Goal: Information Seeking & Learning: Check status

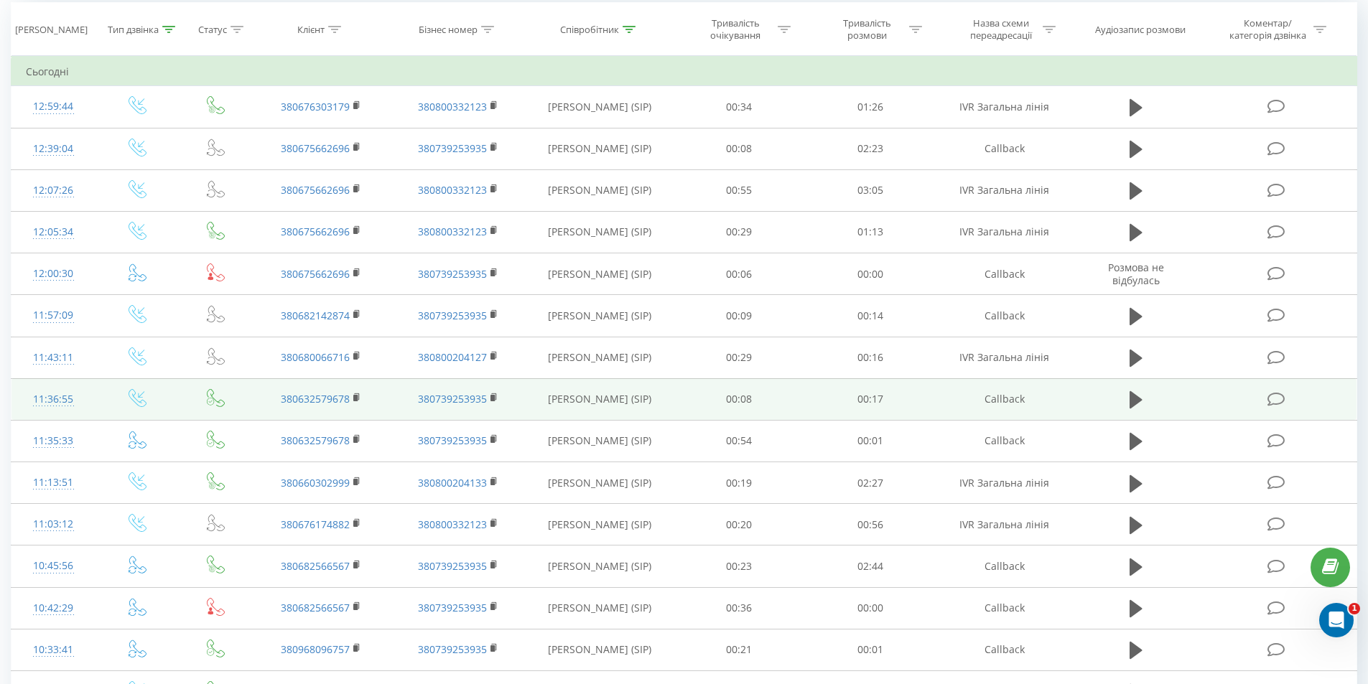
scroll to position [144, 0]
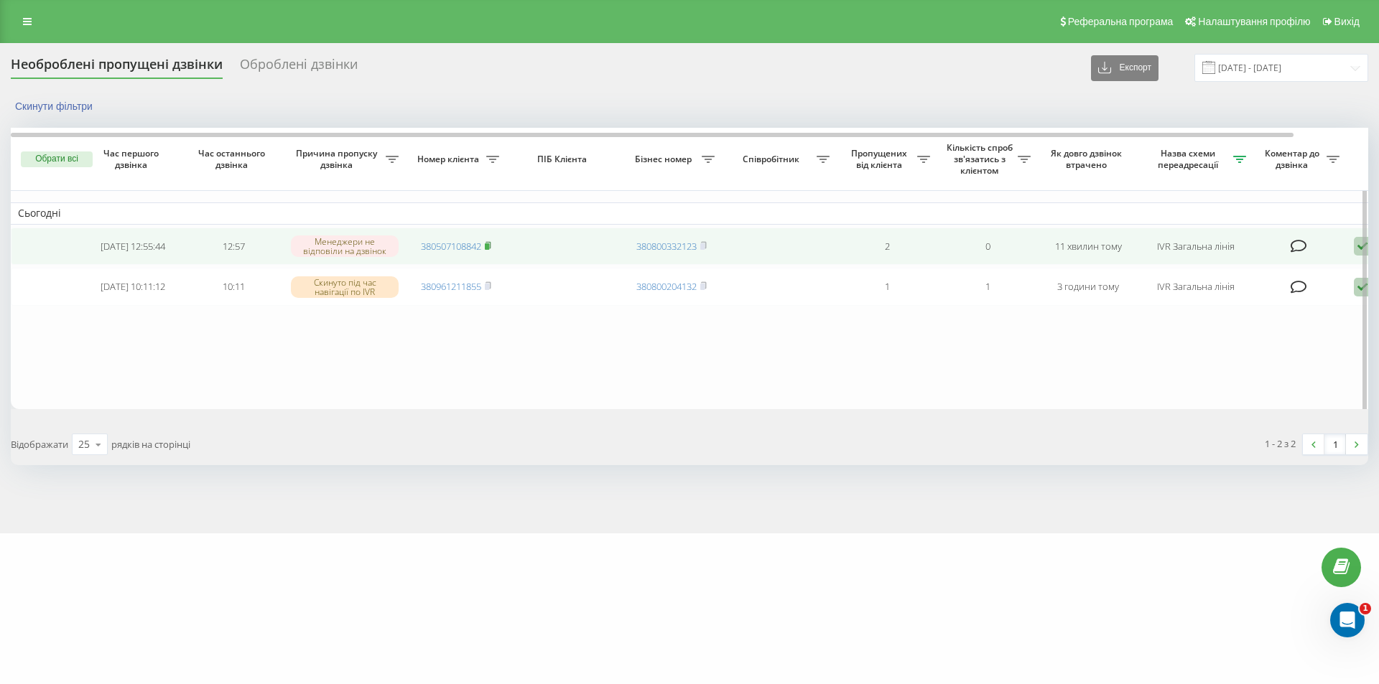
click at [491, 250] on icon at bounding box center [488, 245] width 6 height 9
click at [490, 243] on icon at bounding box center [487, 244] width 5 height 6
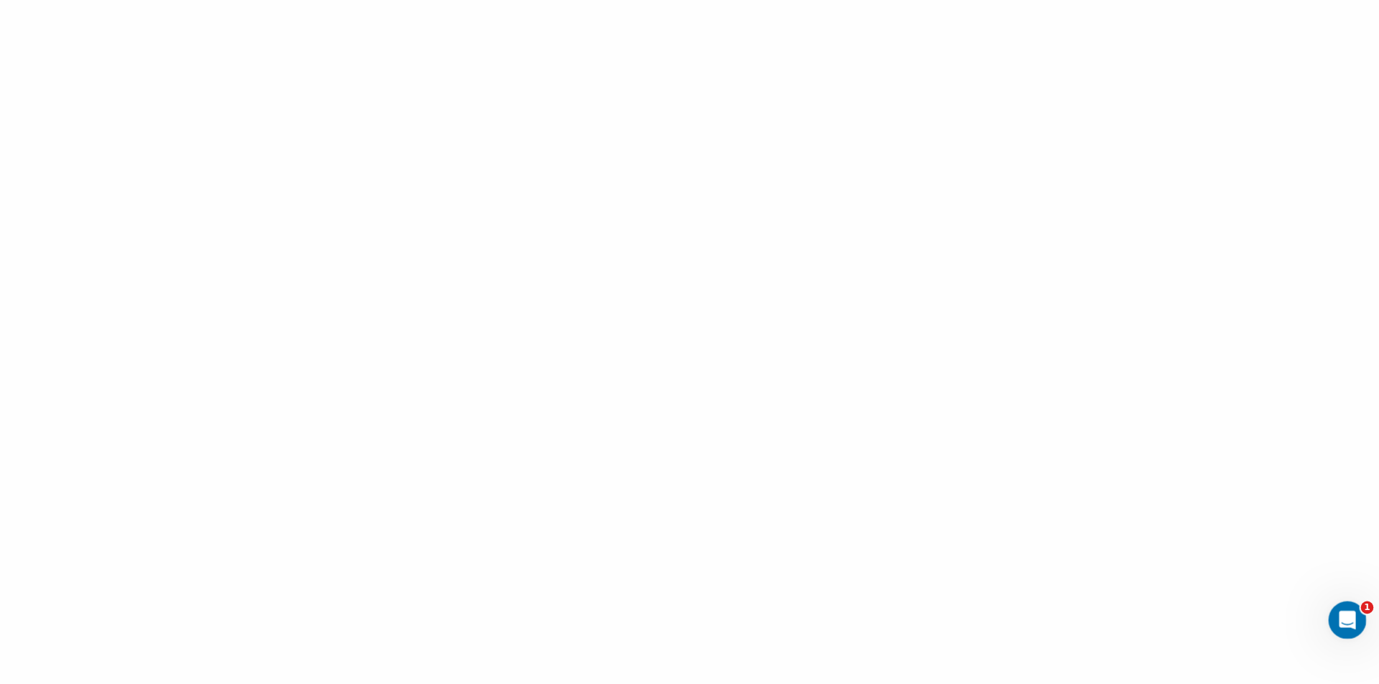
click at [1365, 610] on span "1" at bounding box center [1367, 608] width 13 height 13
click at [1351, 625] on icon "Открыть службу сообщений Intercom" at bounding box center [1346, 619] width 24 height 24
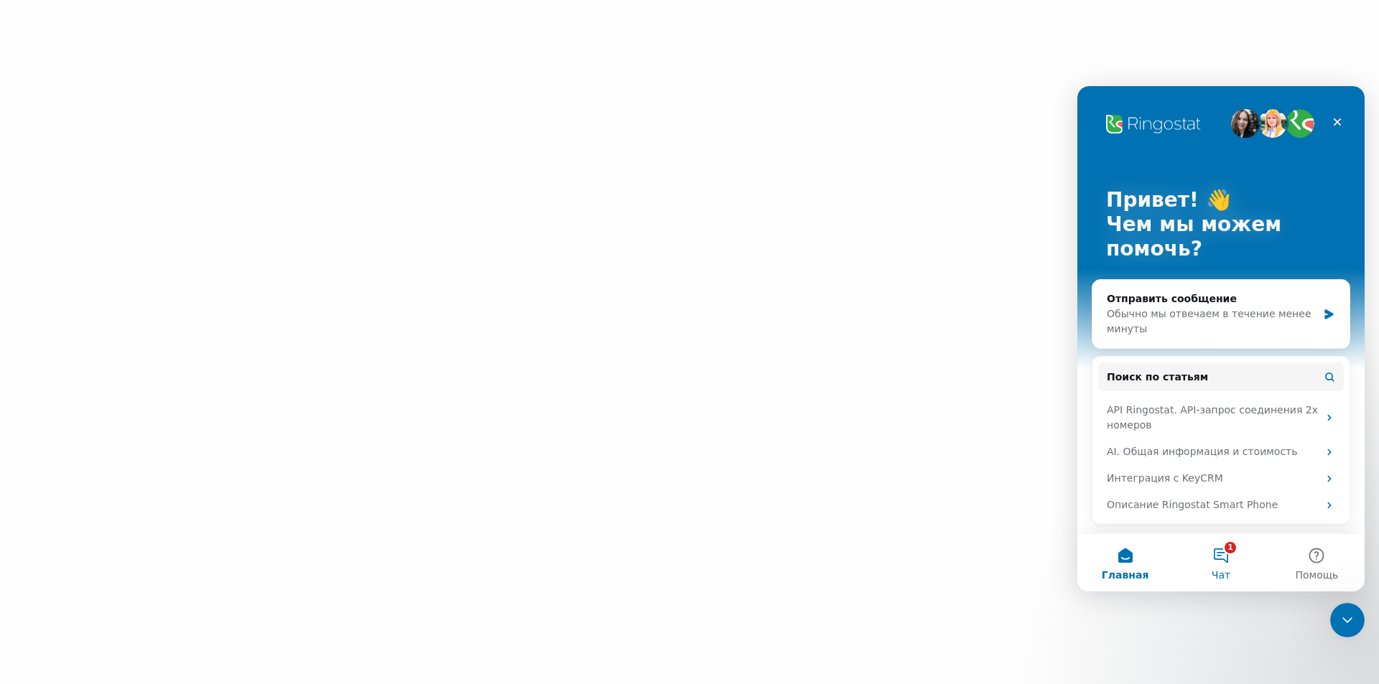
click at [1220, 559] on button "1 Чат" at bounding box center [1221, 562] width 96 height 57
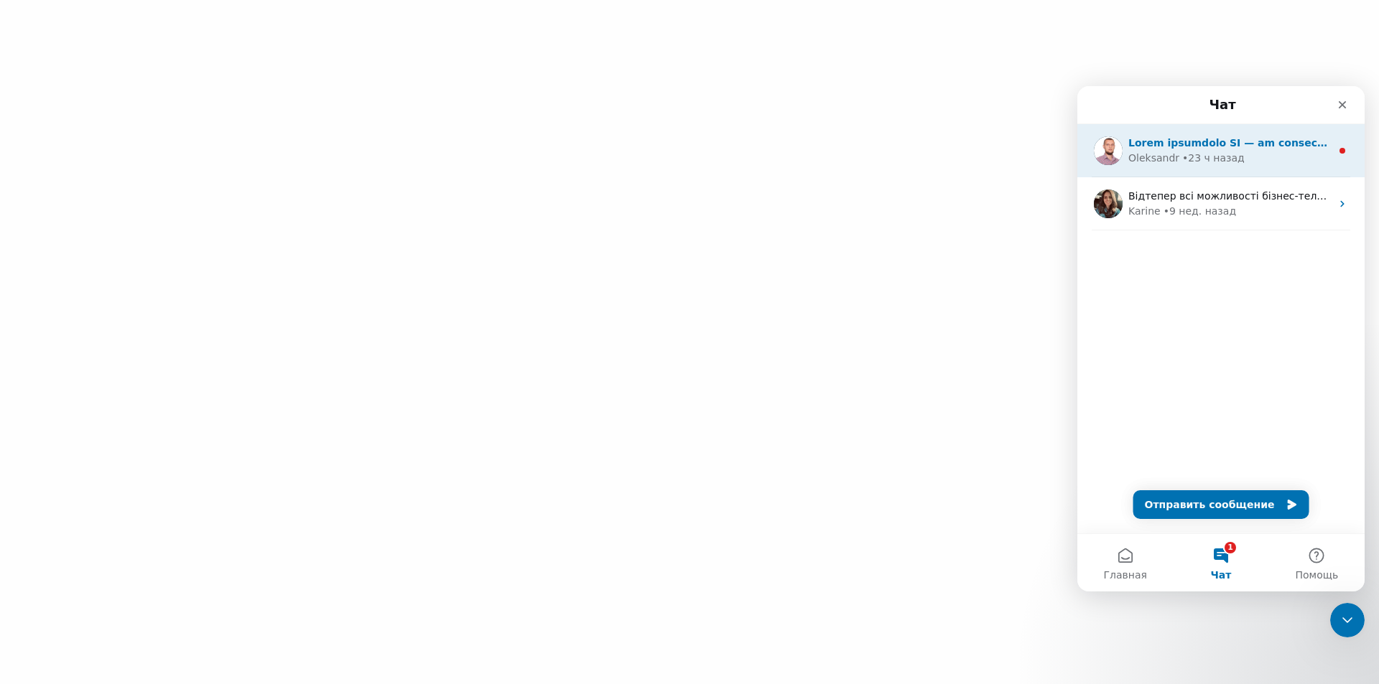
click at [1258, 163] on div "Oleksandr • 23 ч назад" at bounding box center [1229, 158] width 203 height 15
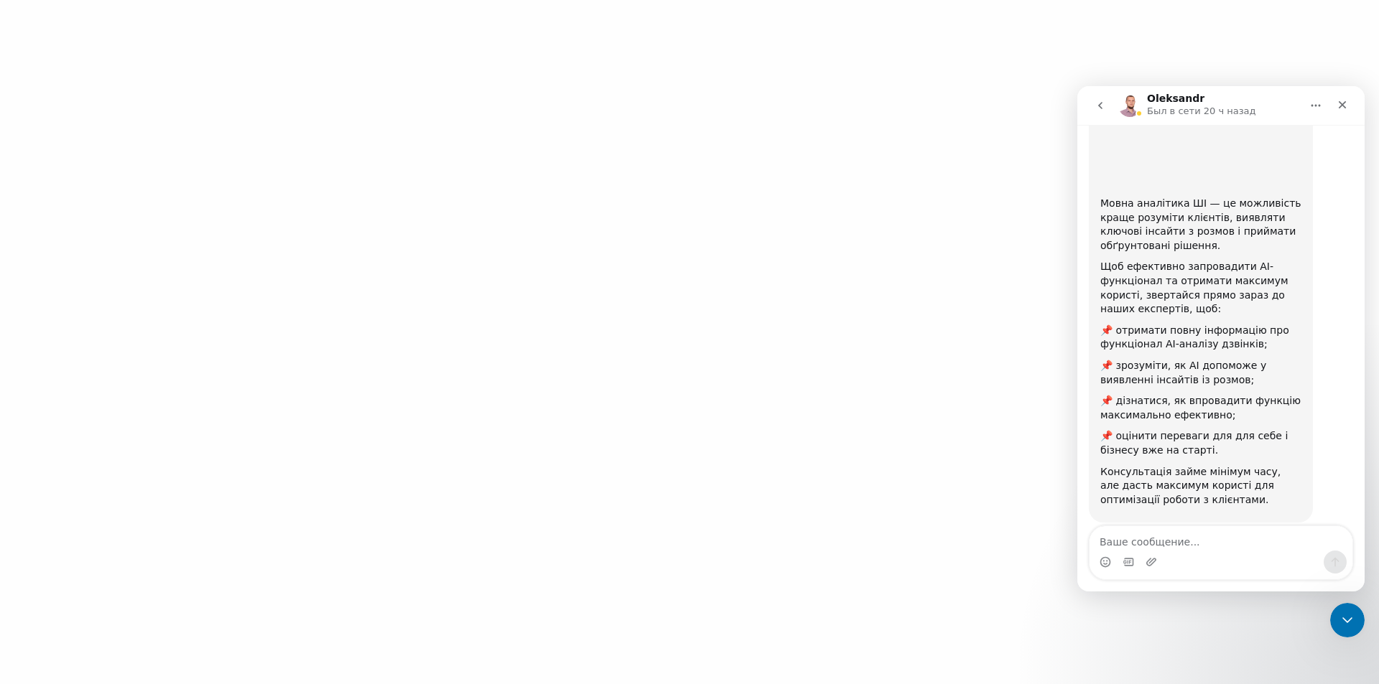
scroll to position [141, 0]
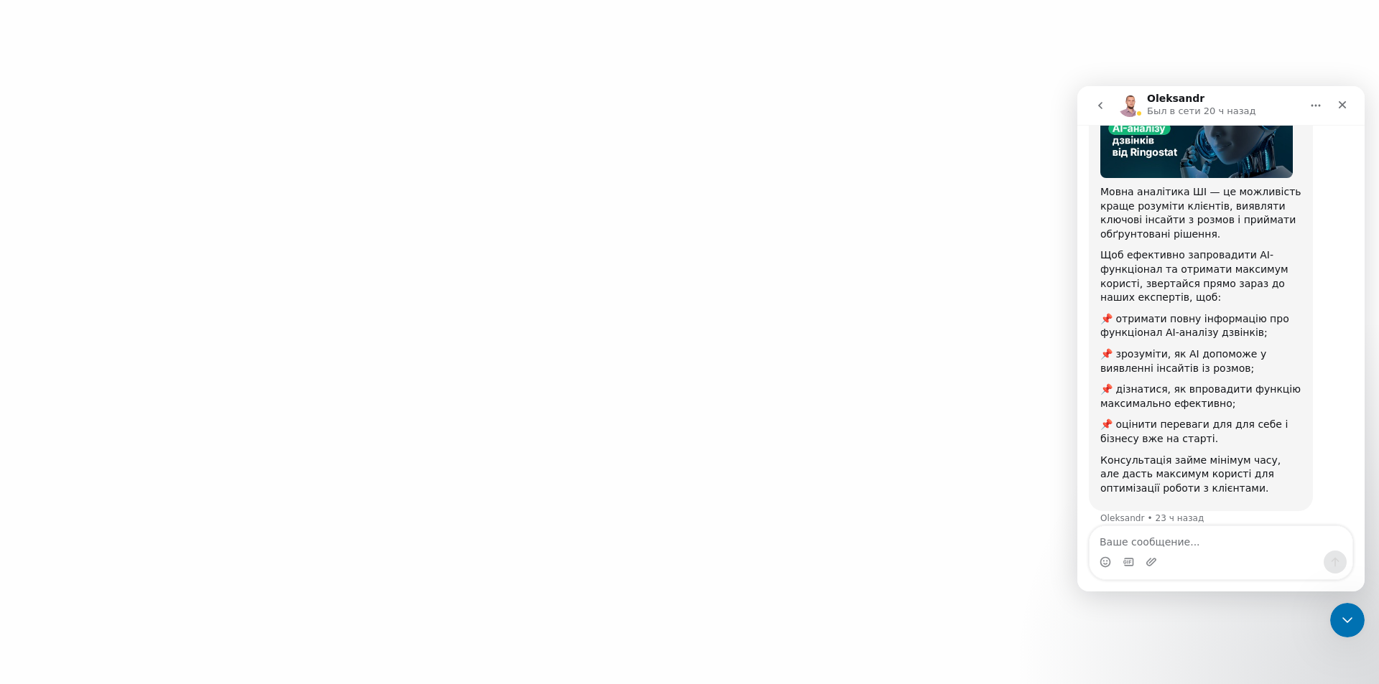
click at [1108, 105] on button "go back" at bounding box center [1099, 105] width 27 height 27
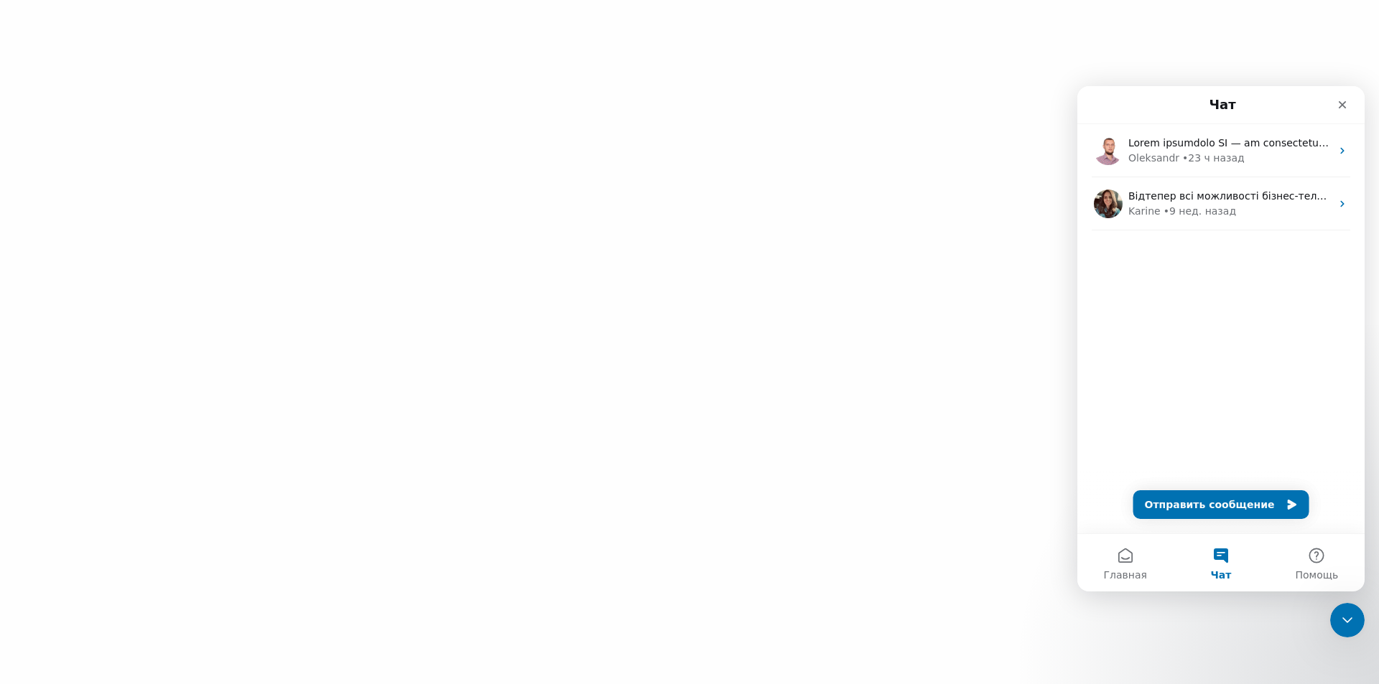
scroll to position [0, 0]
click at [1346, 102] on icon "Закрыть" at bounding box center [1343, 105] width 8 height 8
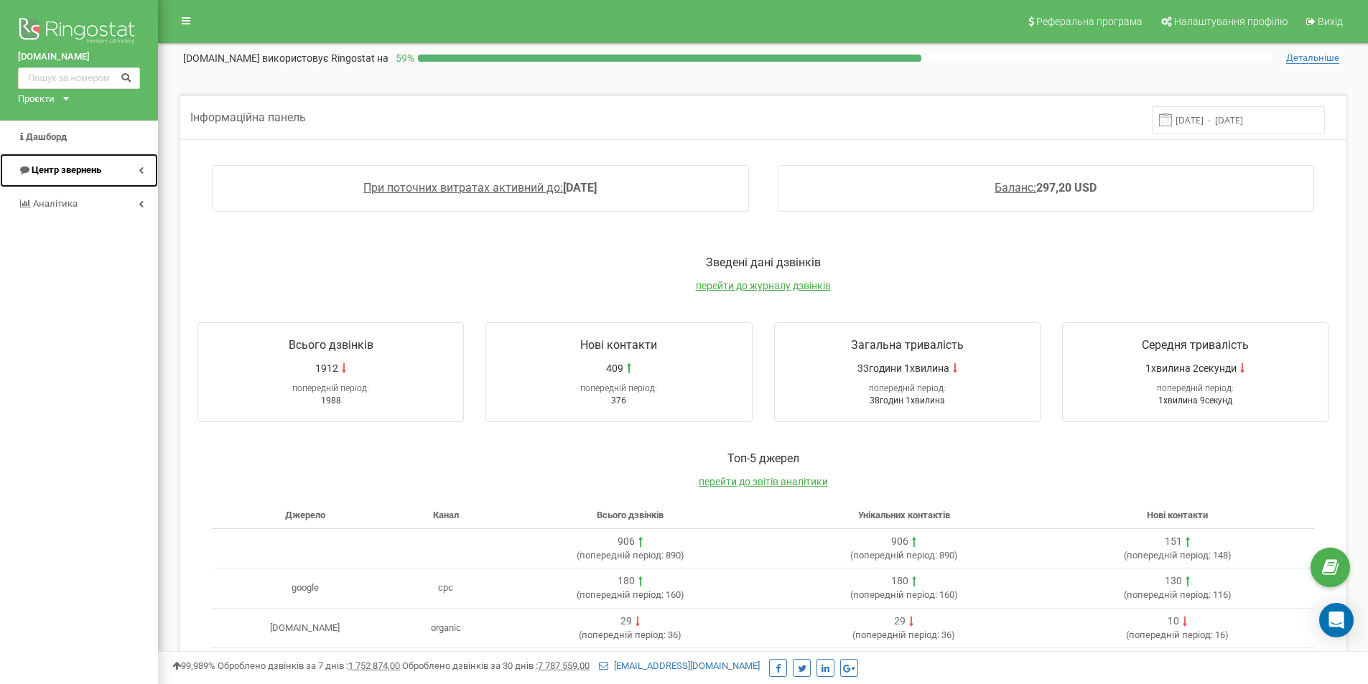
click at [50, 164] on span "Центр звернень" at bounding box center [59, 171] width 83 height 14
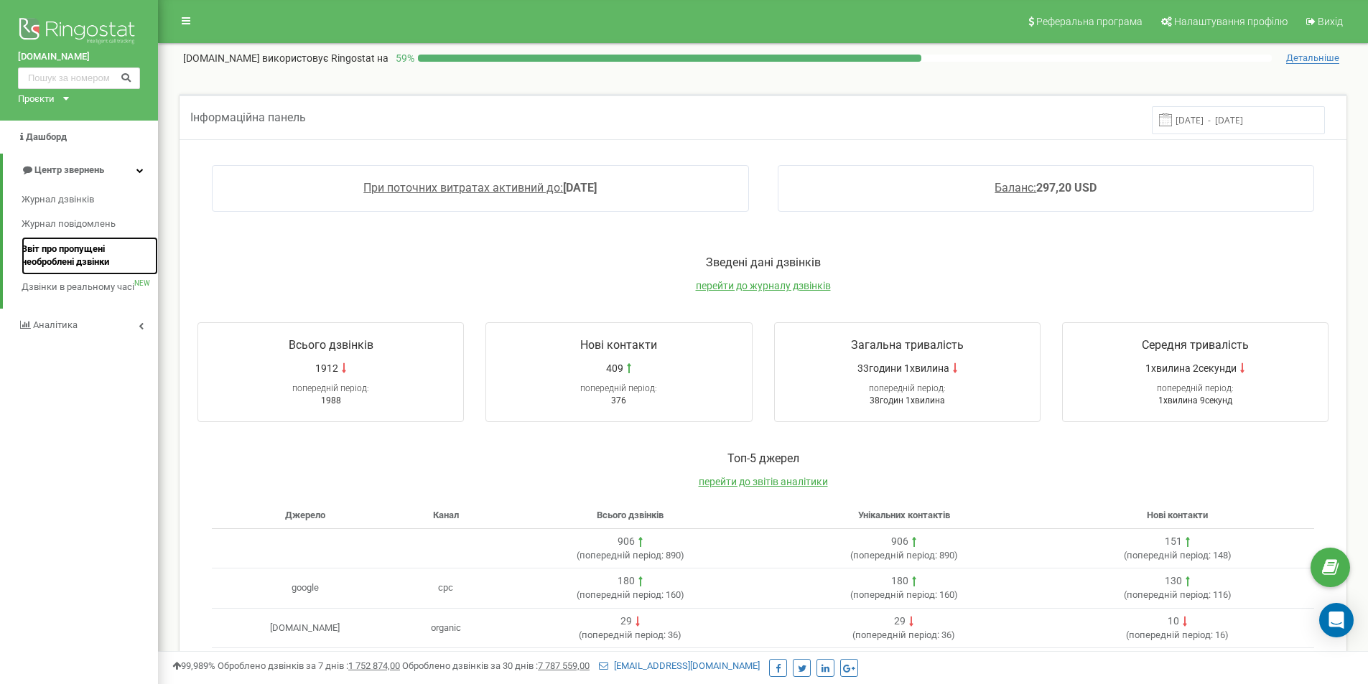
click at [62, 254] on span "Звіт про пропущені необроблені дзвінки" at bounding box center [86, 256] width 129 height 27
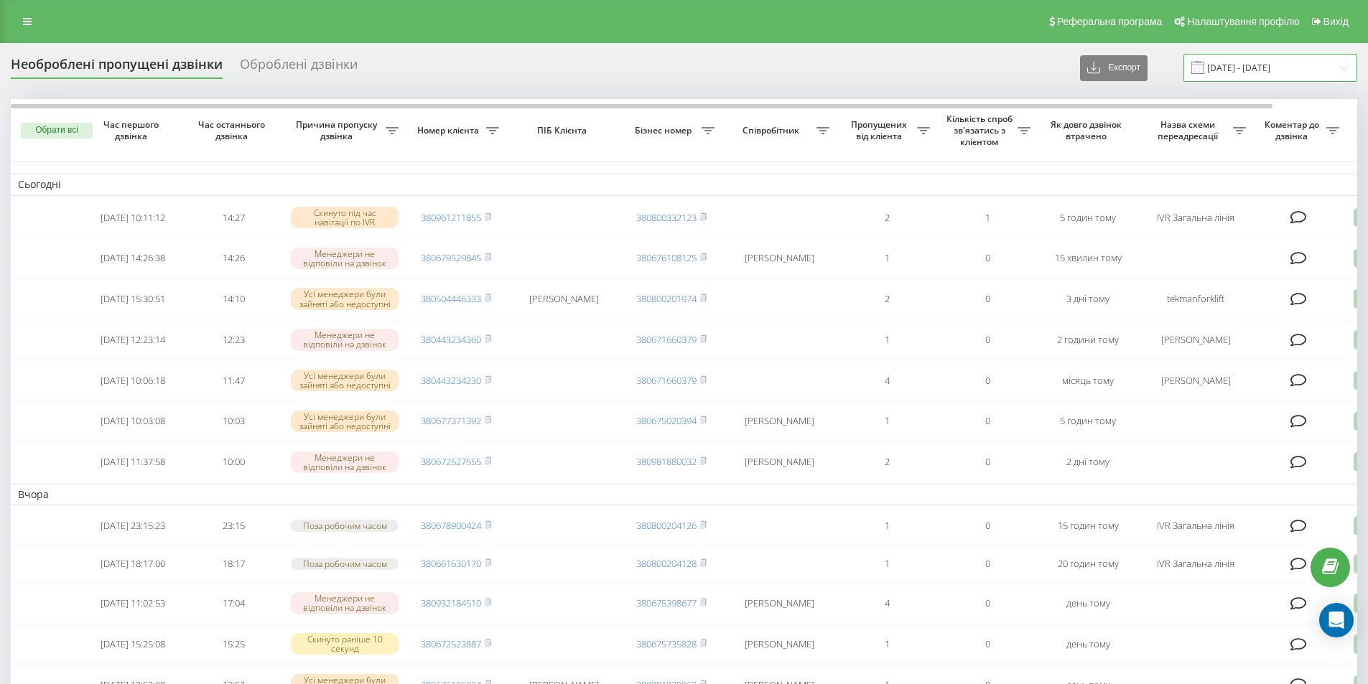
click at [1258, 70] on input "21.07.2025 - 21.08.2025" at bounding box center [1270, 68] width 174 height 28
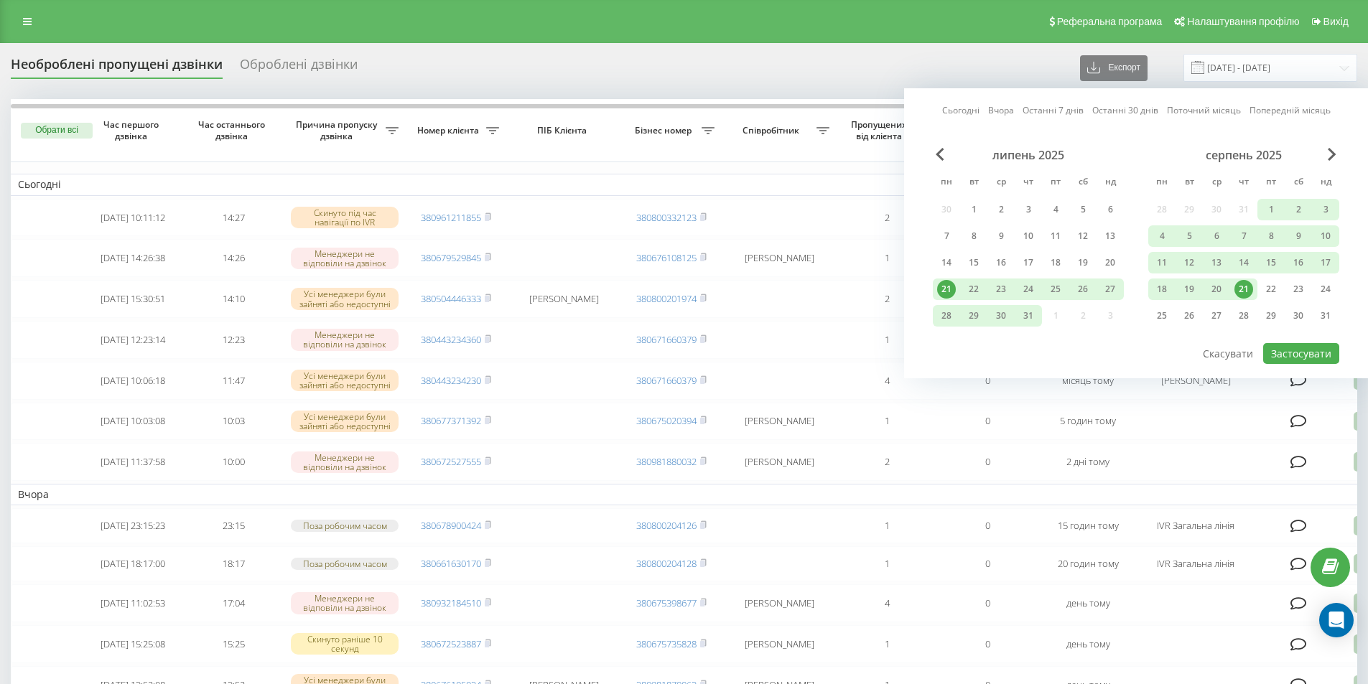
click at [1244, 289] on div "21" at bounding box center [1243, 289] width 19 height 19
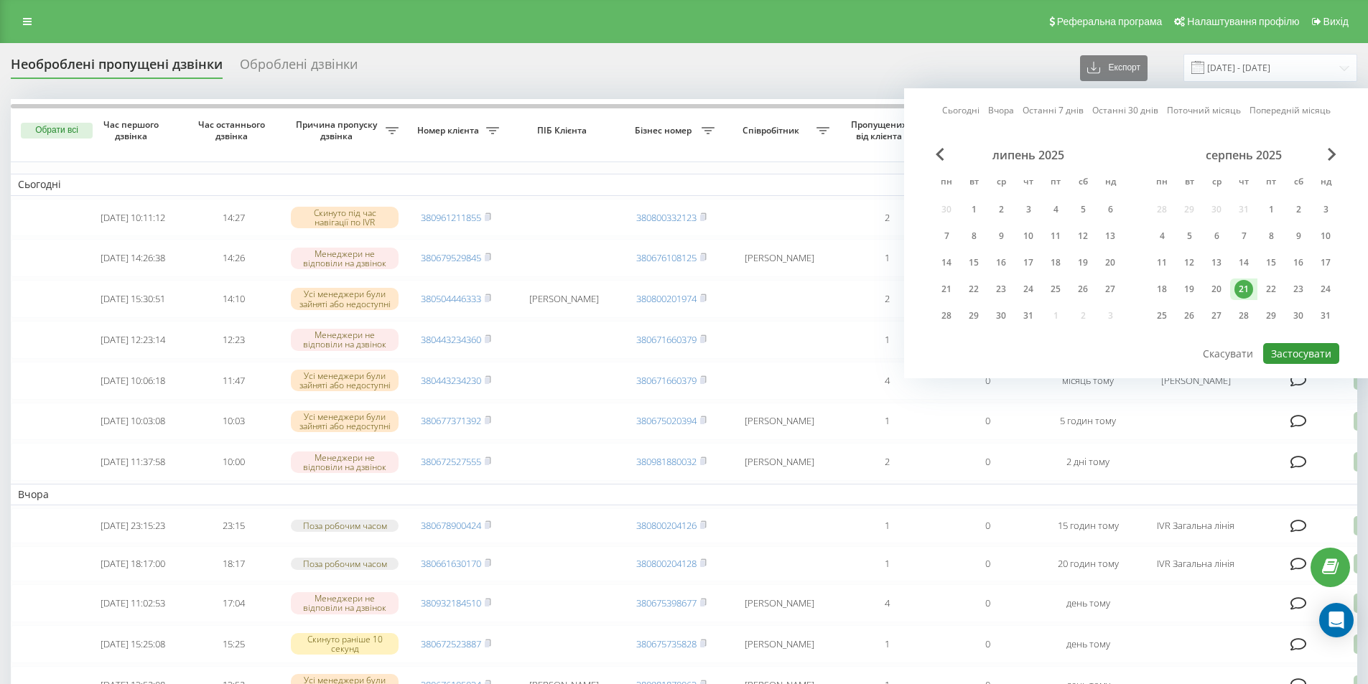
click at [1294, 351] on button "Застосувати" at bounding box center [1301, 353] width 76 height 21
type input "[DATE] - [DATE]"
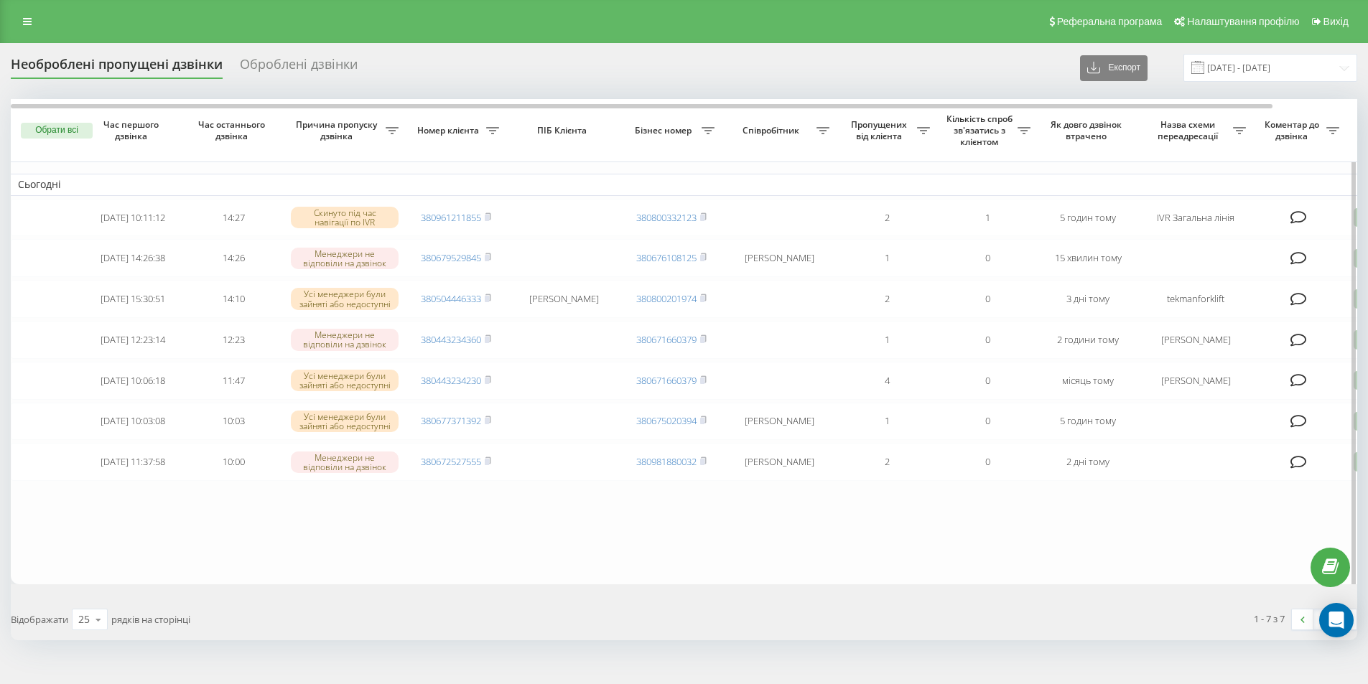
click at [399, 127] on icon at bounding box center [392, 130] width 13 height 7
click at [1213, 179] on div at bounding box center [1232, 185] width 138 height 14
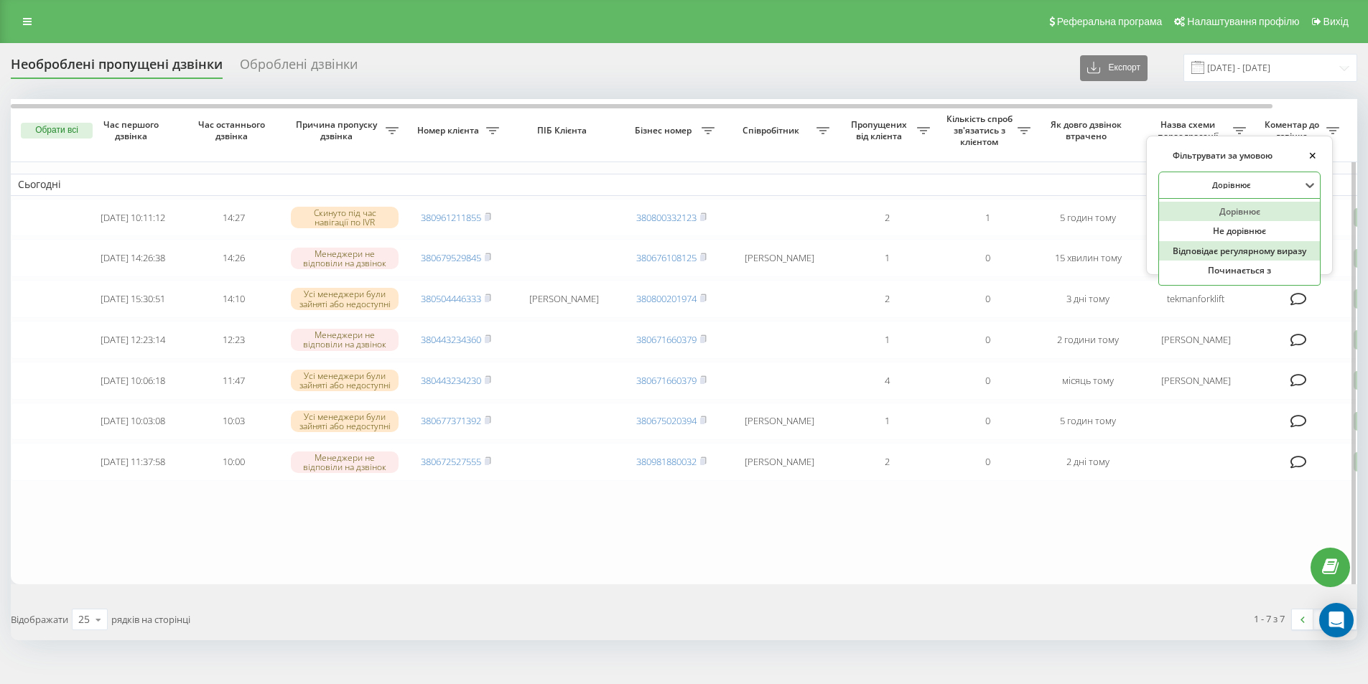
click at [1223, 250] on div "Відповідає регулярному виразу" at bounding box center [1239, 251] width 161 height 20
click at [1227, 212] on input "text" at bounding box center [1239, 218] width 162 height 25
type input "IVR Загальна лінія|Callback"
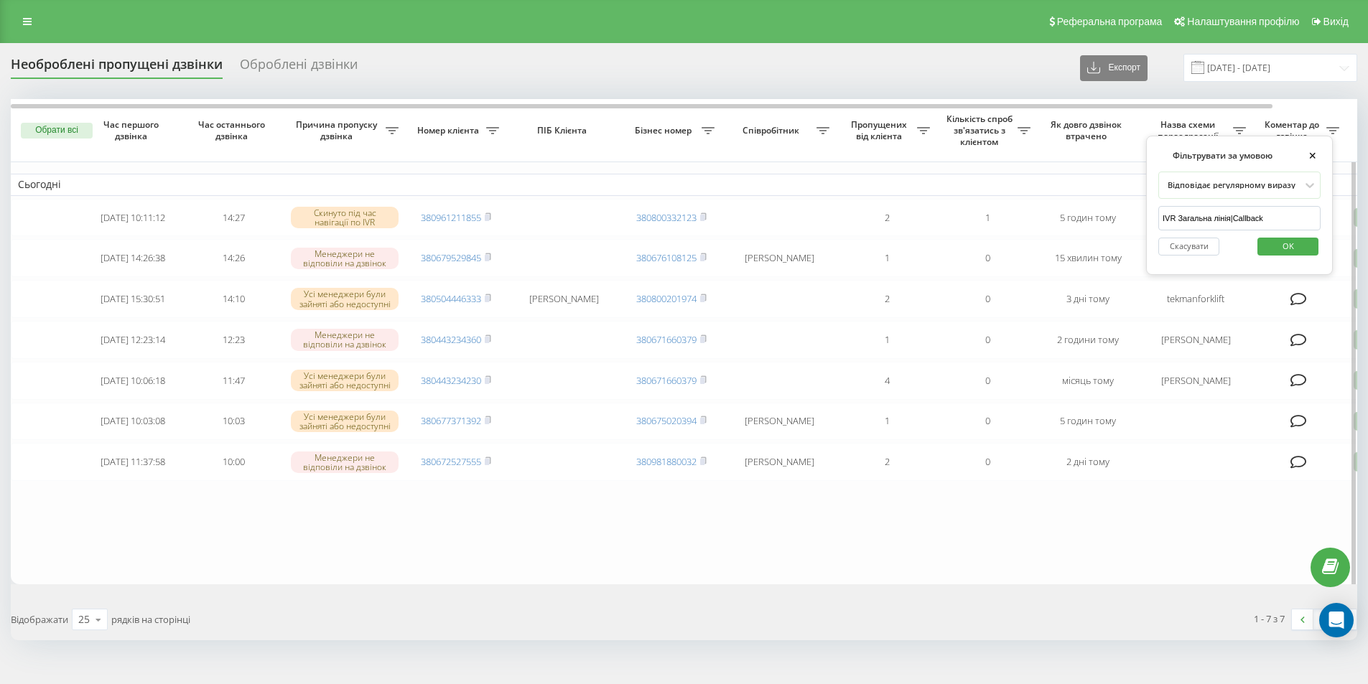
click at [1293, 252] on span "OK" at bounding box center [1288, 246] width 40 height 22
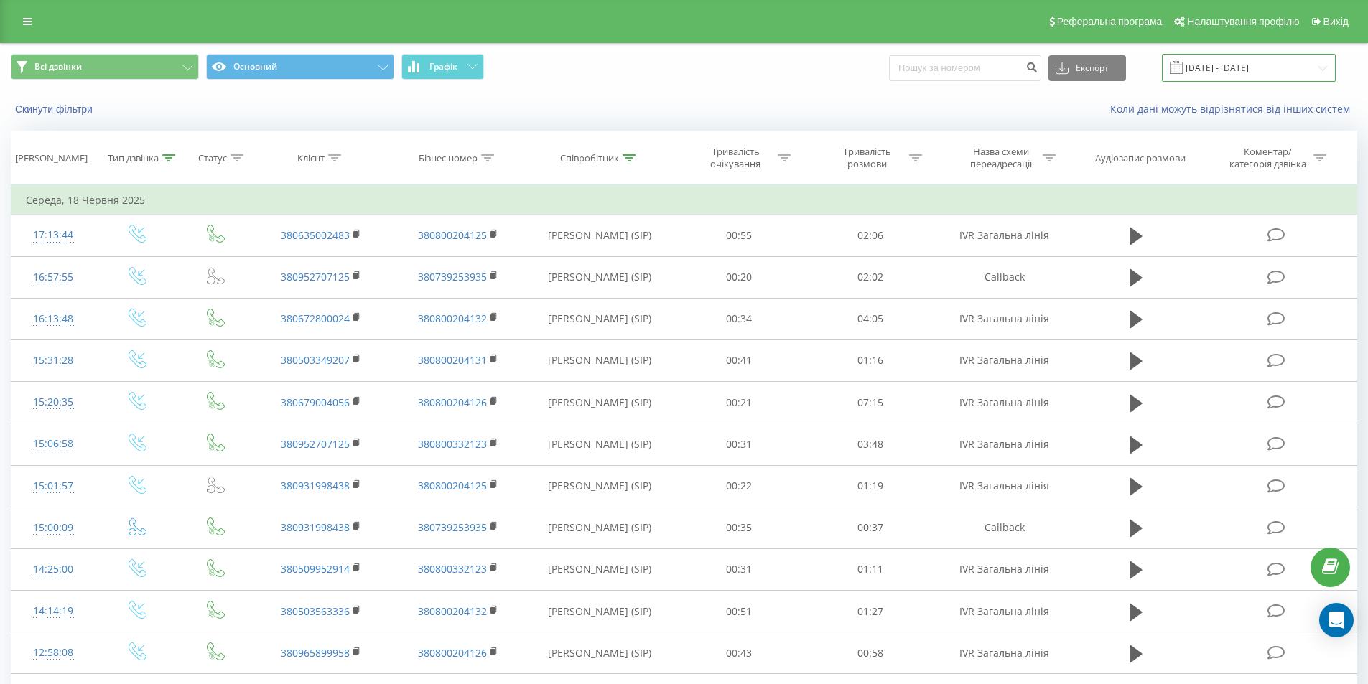
click at [1272, 75] on input "[DATE] - [DATE]" at bounding box center [1249, 68] width 174 height 28
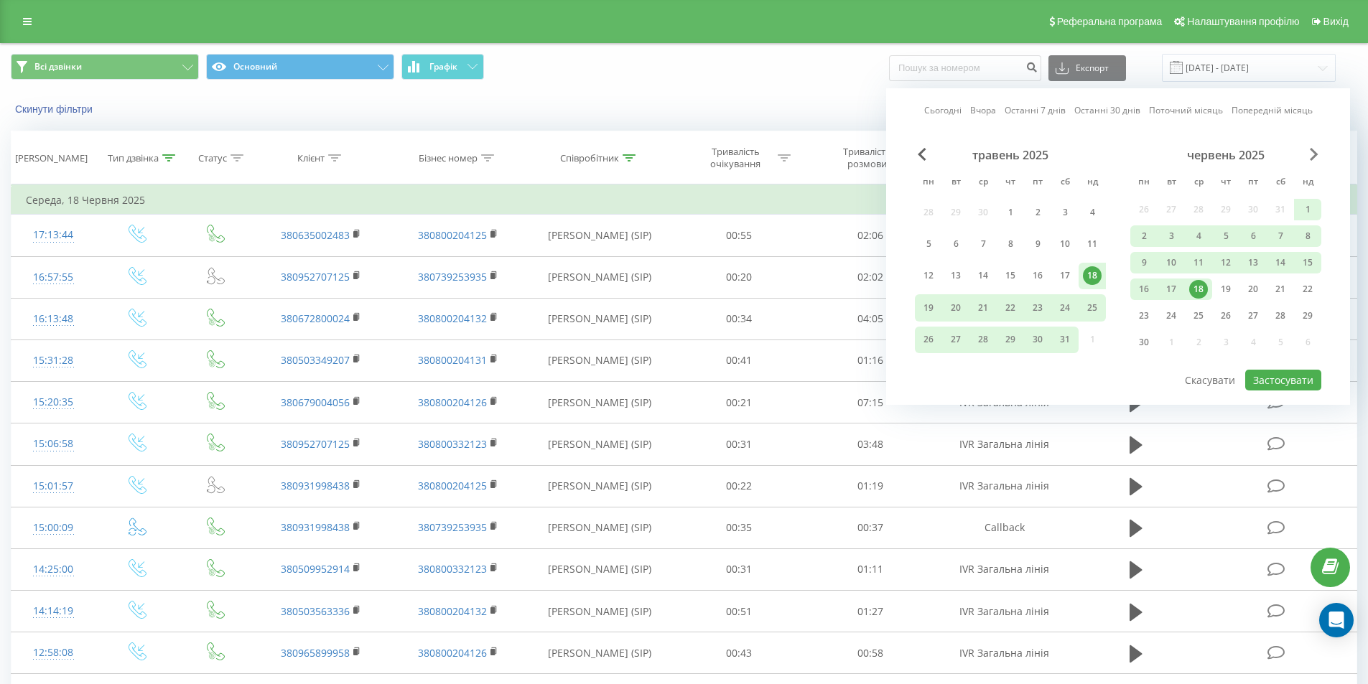
click at [1312, 152] on span "Next Month" at bounding box center [1314, 154] width 9 height 13
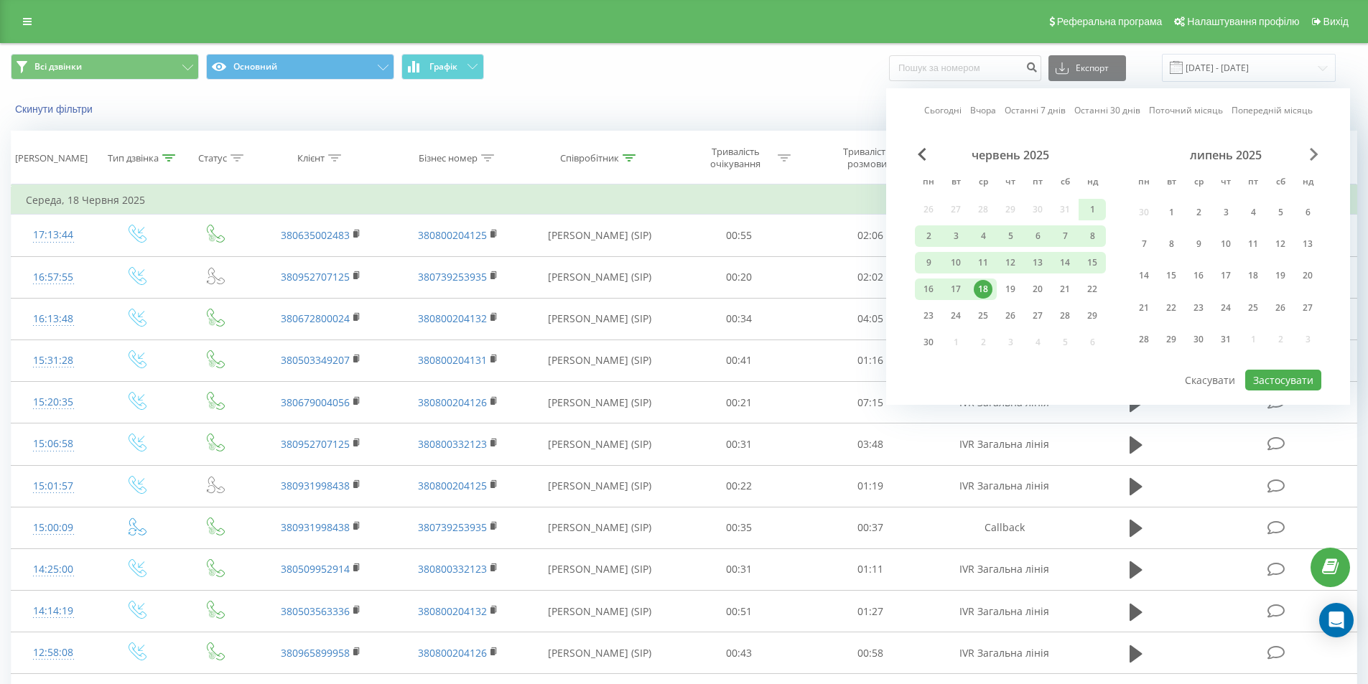
click at [1312, 152] on span "Next Month" at bounding box center [1314, 154] width 9 height 13
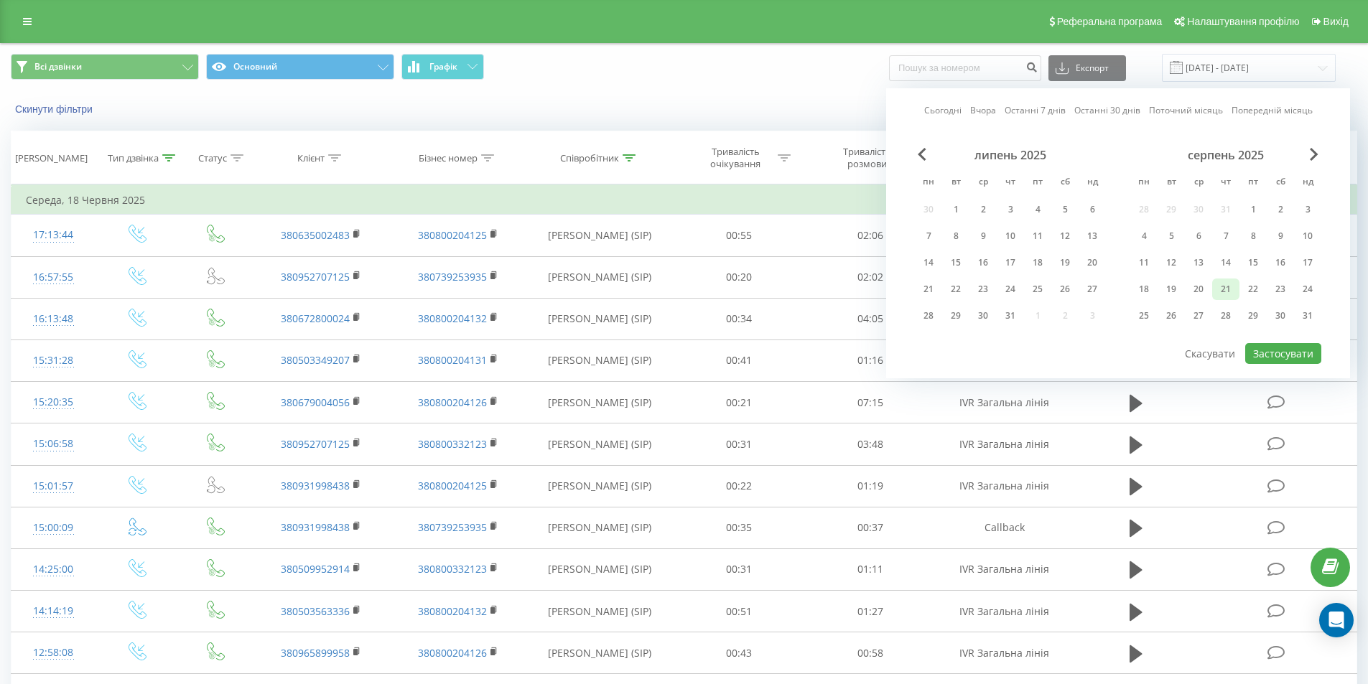
click at [1230, 289] on div "21" at bounding box center [1225, 289] width 19 height 19
click at [1292, 354] on button "Застосувати" at bounding box center [1283, 353] width 76 height 21
type input "[DATE] - [DATE]"
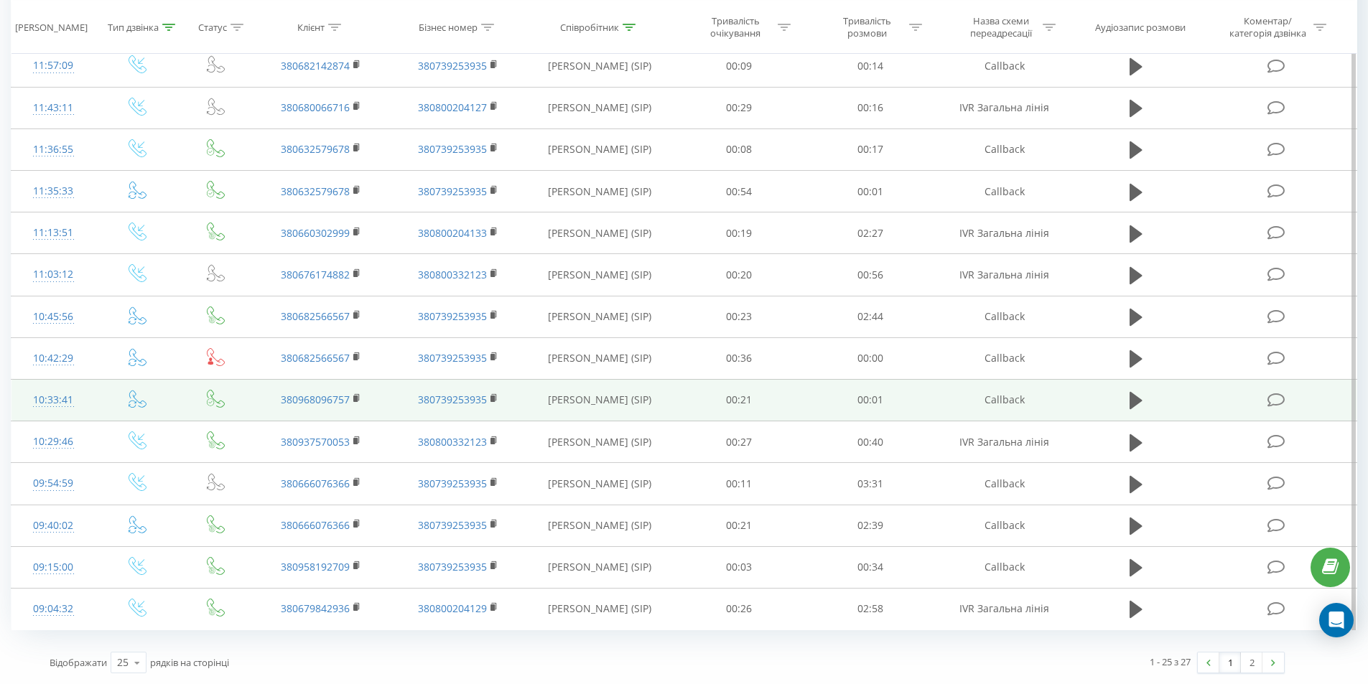
scroll to position [651, 0]
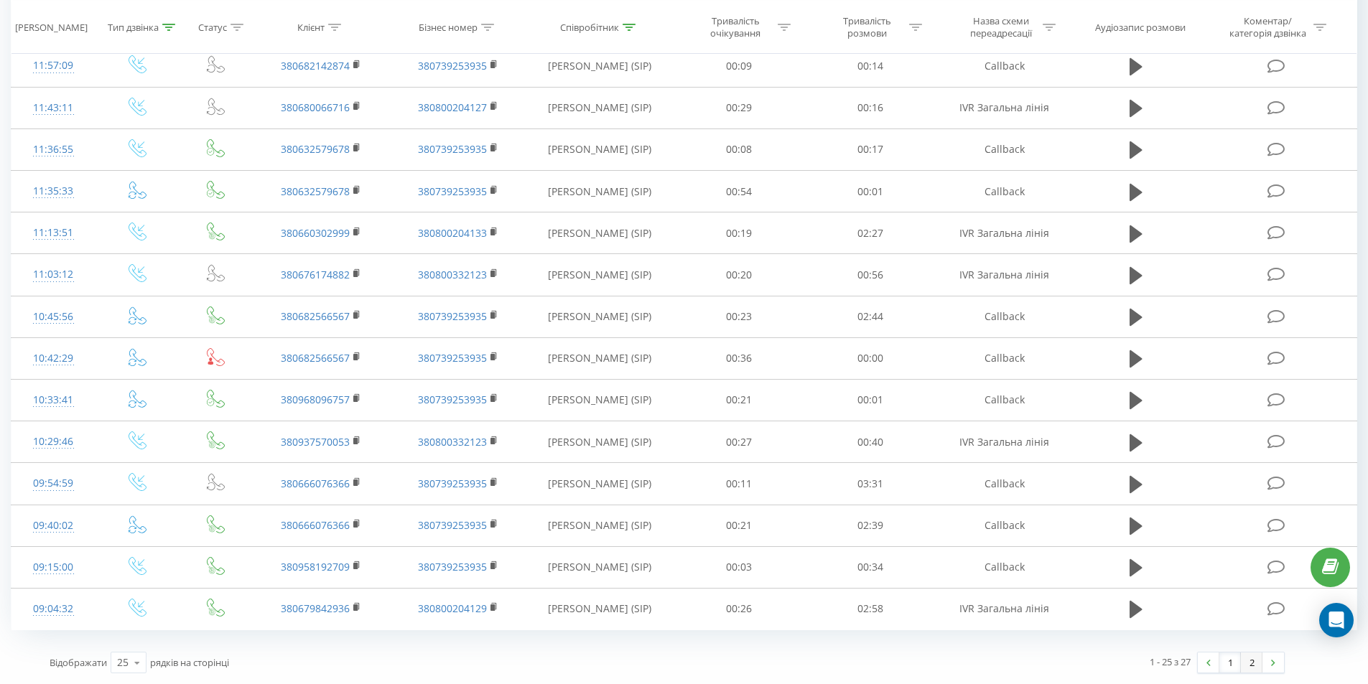
click at [1254, 666] on link "2" at bounding box center [1252, 663] width 22 height 20
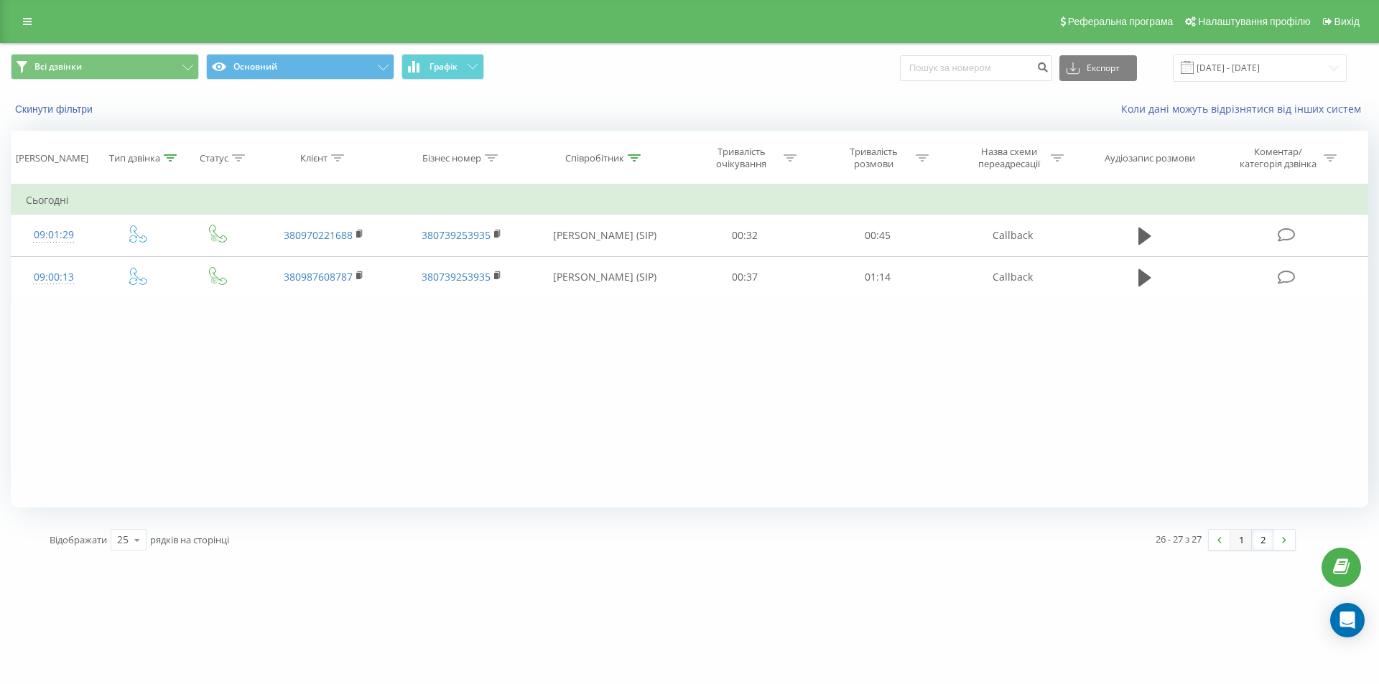
click at [1238, 541] on link "1" at bounding box center [1241, 540] width 22 height 20
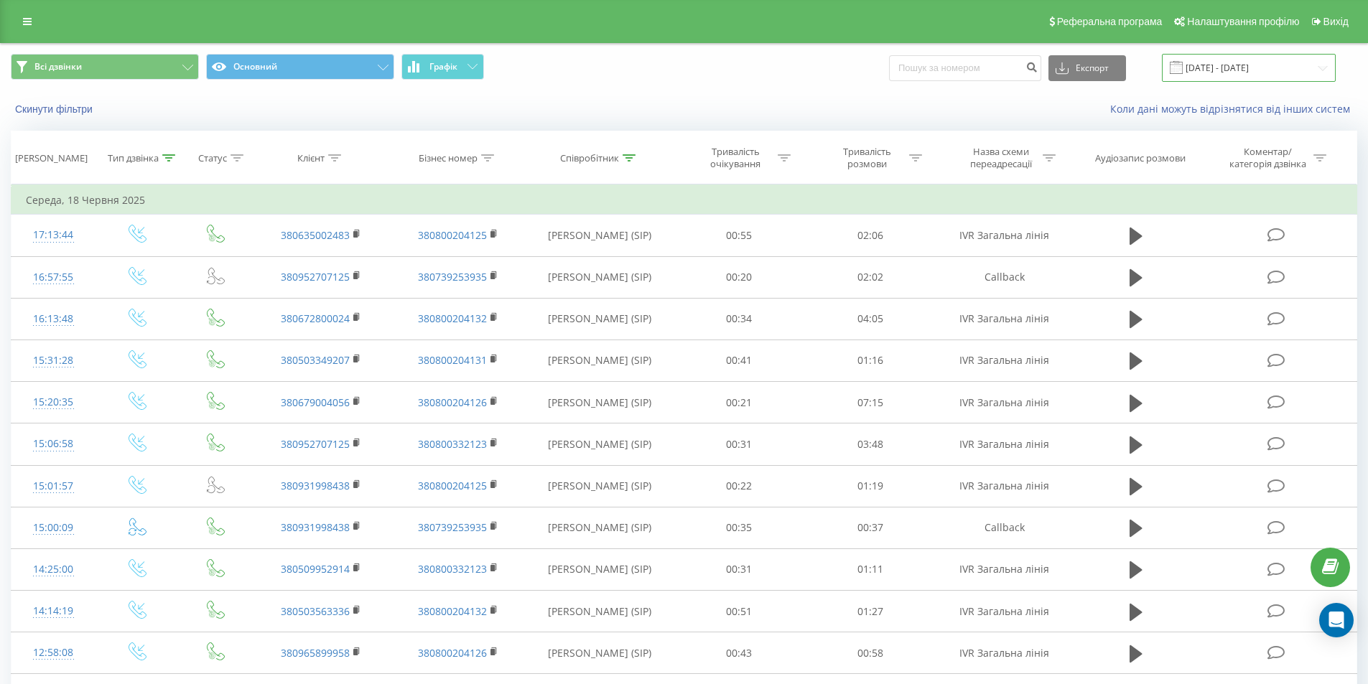
click at [1318, 68] on input "[DATE] - [DATE]" at bounding box center [1249, 68] width 174 height 28
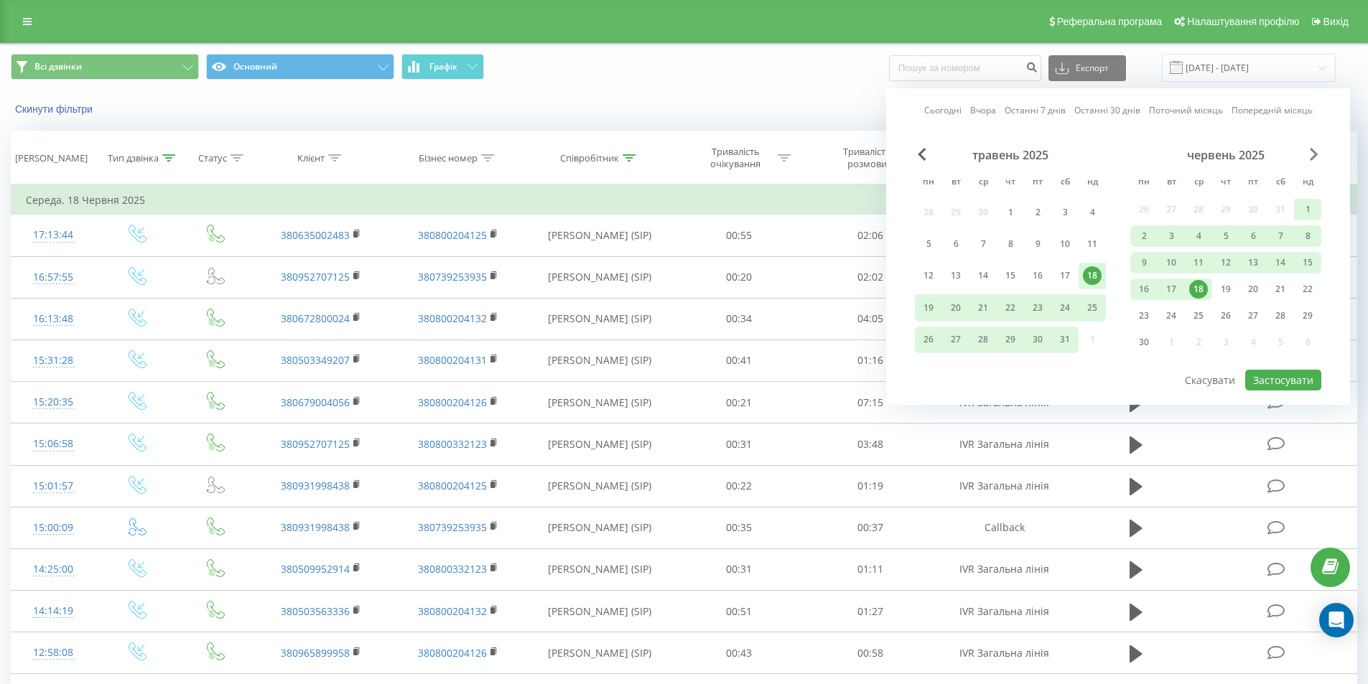
click at [1316, 155] on span "Next Month" at bounding box center [1314, 154] width 9 height 13
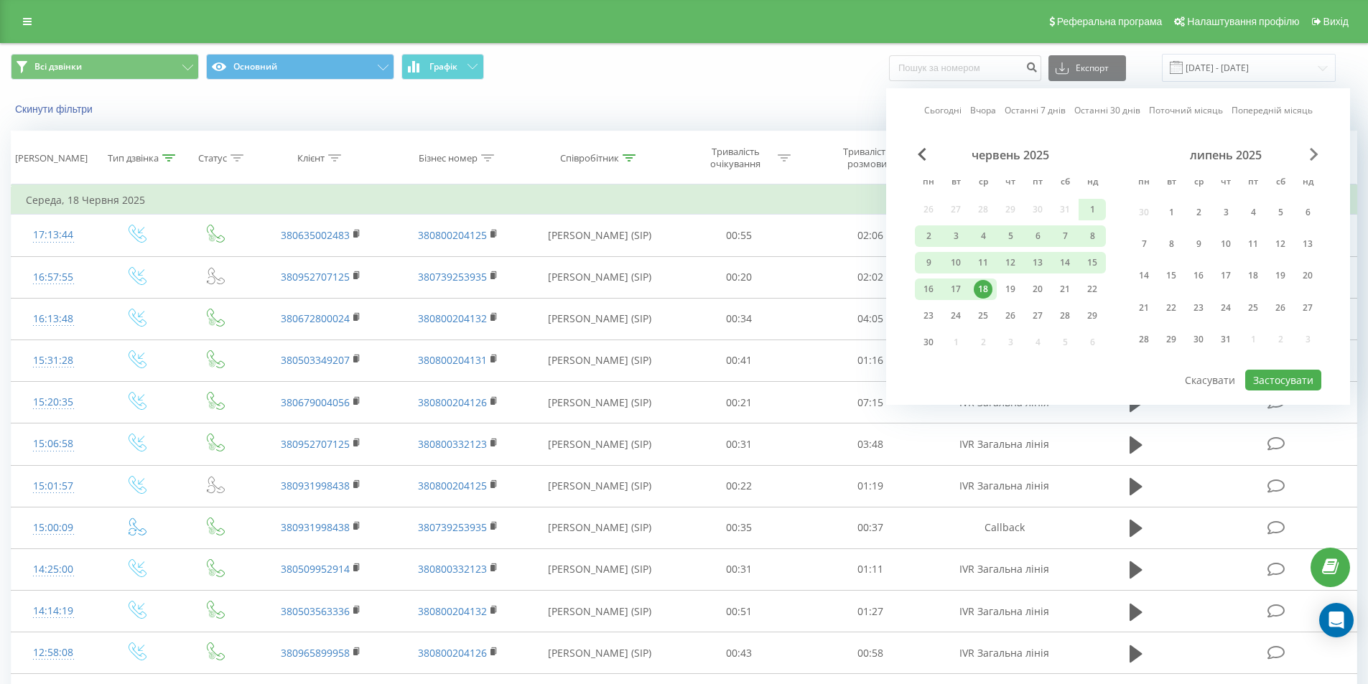
click at [1316, 155] on span "Next Month" at bounding box center [1314, 154] width 9 height 13
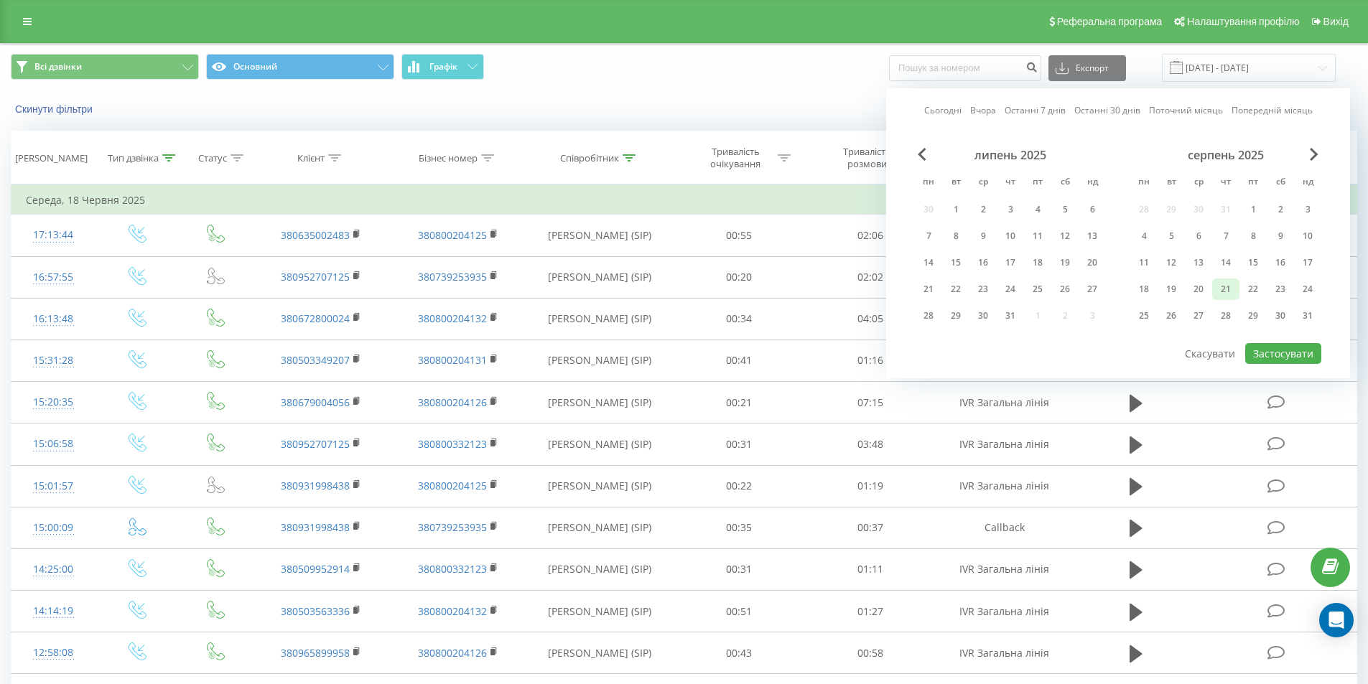
click at [1227, 287] on div "21" at bounding box center [1225, 289] width 19 height 19
click at [1262, 345] on button "Застосувати" at bounding box center [1283, 353] width 76 height 21
type input "[DATE] - [DATE]"
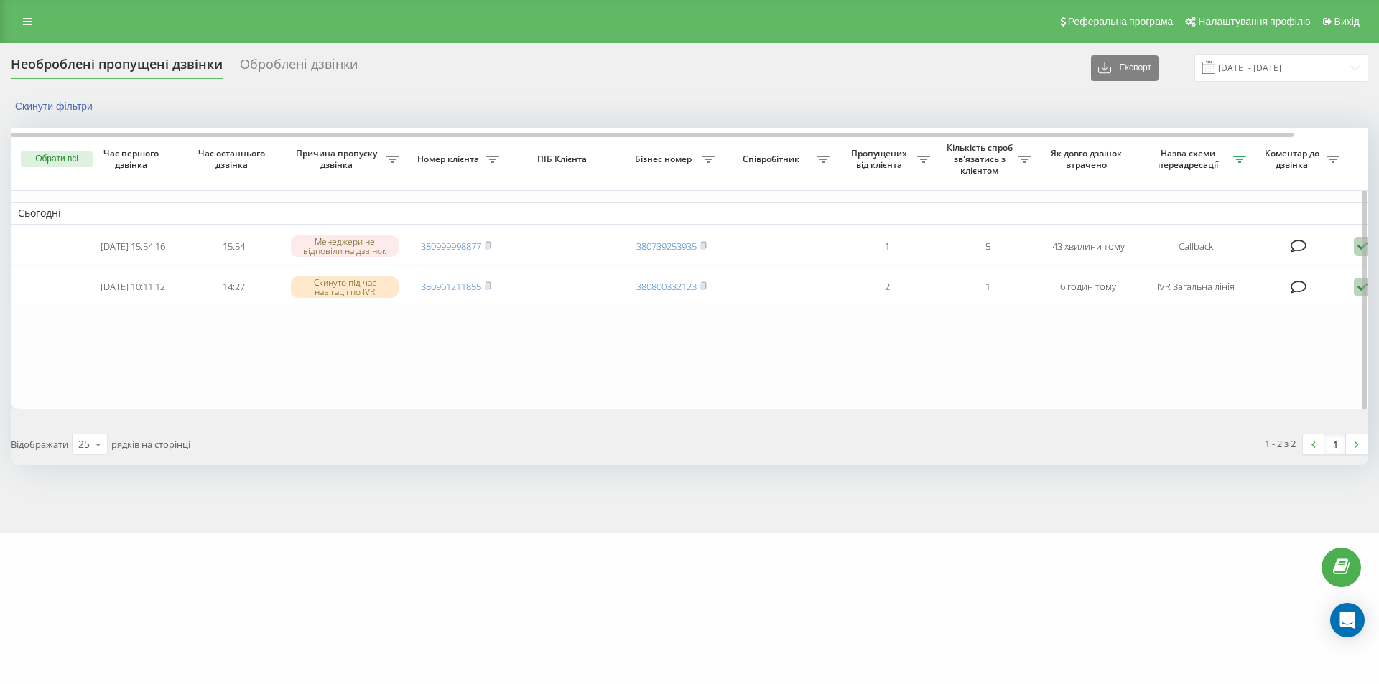
click at [698, 409] on table "Сьогодні 2025-08-21 15:54:16 15:54 Менеджери не відповіли на дзвінок 3809999988…" at bounding box center [729, 268] width 1436 height 281
